Goal: Find specific page/section: Find specific page/section

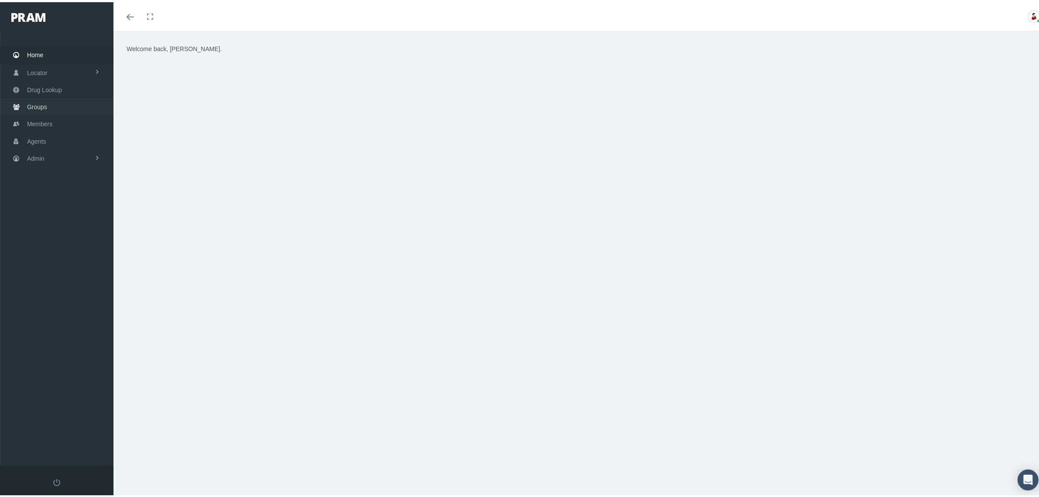
click at [45, 108] on span "Groups" at bounding box center [37, 104] width 20 height 17
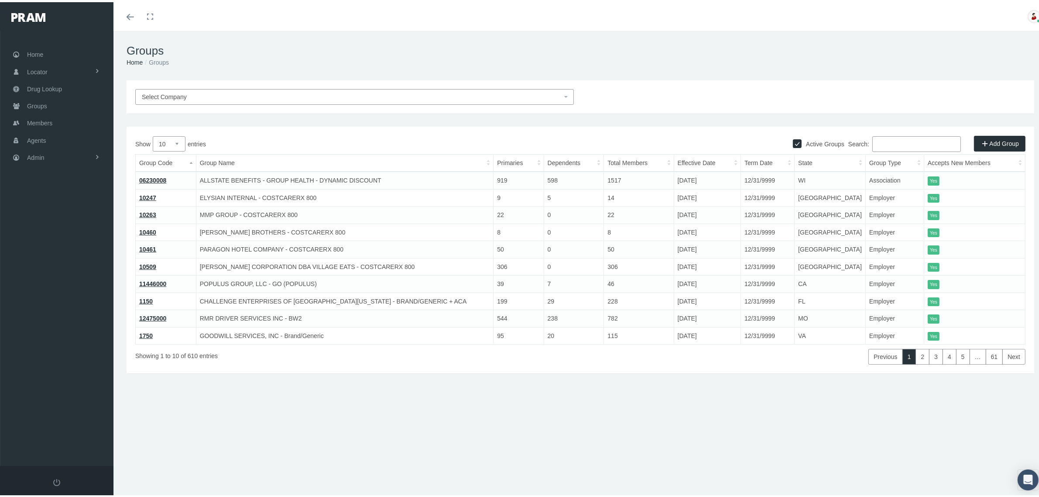
click at [878, 142] on input "Search:" at bounding box center [917, 142] width 89 height 16
paste input "780173MB"
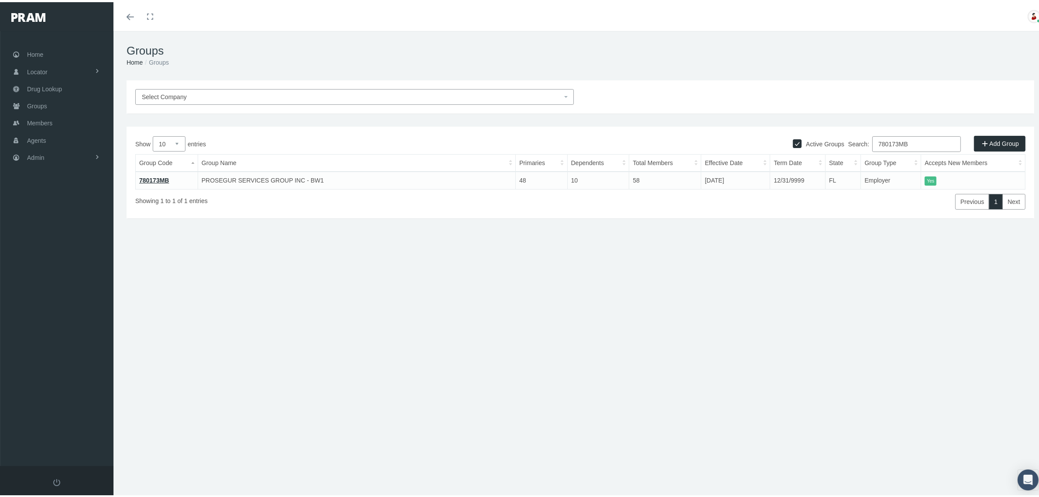
type input "780173MB"
click at [162, 178] on link "780173MB" at bounding box center [154, 178] width 30 height 7
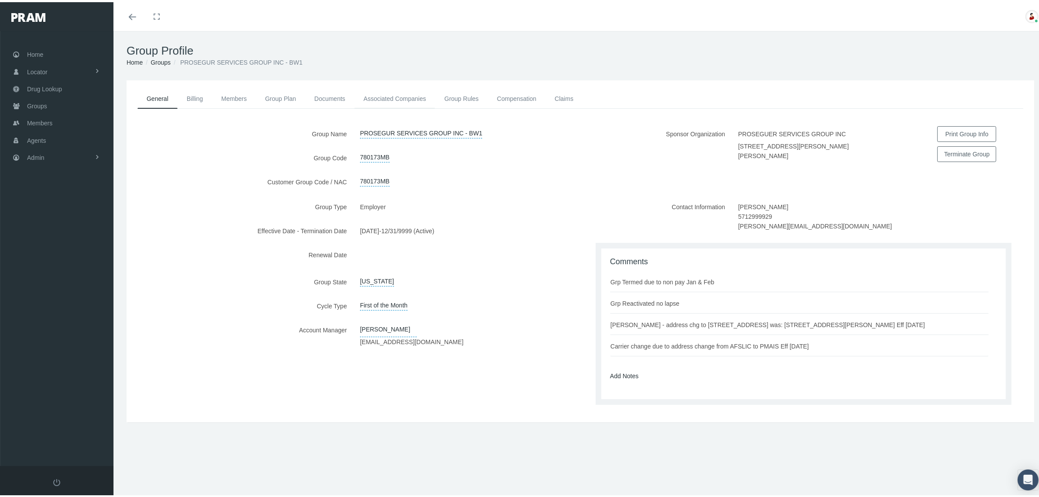
click at [399, 90] on link "Associated Companies" at bounding box center [394, 96] width 81 height 19
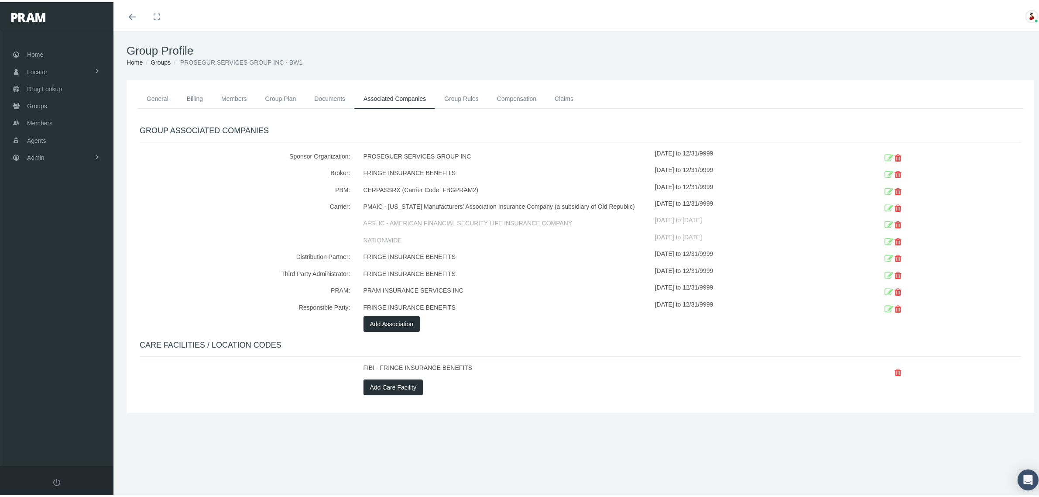
click at [561, 154] on div "PROSEGUER SERVICES GROUP INC" at bounding box center [506, 154] width 298 height 17
